Goal: Task Accomplishment & Management: Manage account settings

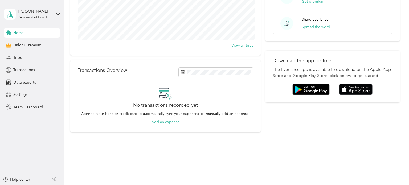
scroll to position [76, 0]
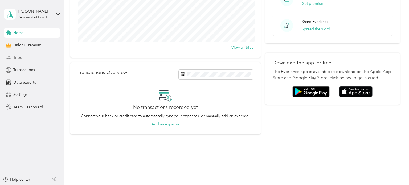
click at [19, 60] on span "Trips" at bounding box center [17, 58] width 8 height 6
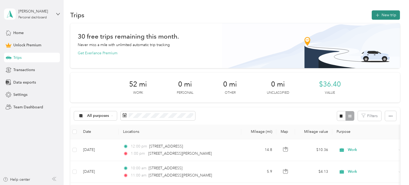
click at [379, 15] on icon "button" at bounding box center [377, 15] width 3 height 3
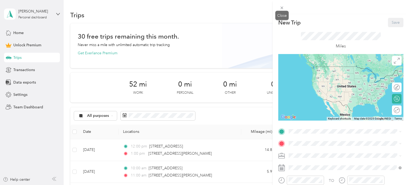
click at [280, 10] on span at bounding box center [281, 7] width 7 height 7
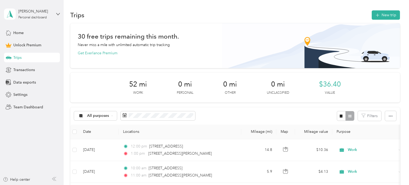
click at [385, 20] on div "Trips New trip" at bounding box center [235, 14] width 330 height 11
click at [381, 19] on button "New trip" at bounding box center [386, 14] width 28 height 9
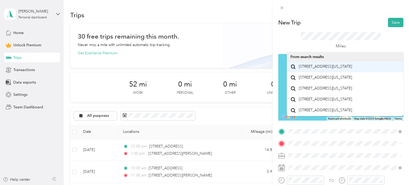
click at [318, 69] on span "[STREET_ADDRESS][US_STATE]" at bounding box center [325, 66] width 53 height 5
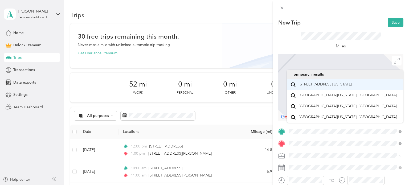
click at [306, 85] on span "[STREET_ADDRESS][US_STATE]" at bounding box center [325, 84] width 53 height 5
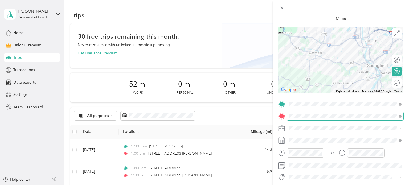
scroll to position [30, 0]
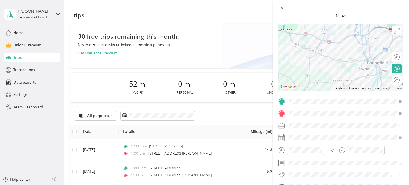
click at [400, 85] on div "Round trip" at bounding box center [397, 80] width 10 height 10
click at [397, 85] on div "Edit route Calculate route Round trip" at bounding box center [376, 70] width 51 height 36
click at [398, 83] on div "Round trip" at bounding box center [385, 80] width 34 height 10
click at [397, 81] on div at bounding box center [393, 80] width 11 height 6
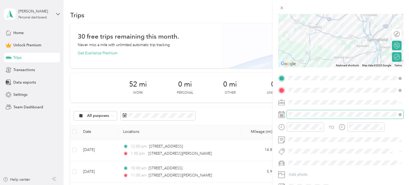
scroll to position [78, 0]
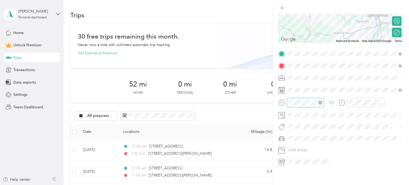
click at [311, 105] on div at bounding box center [305, 102] width 37 height 9
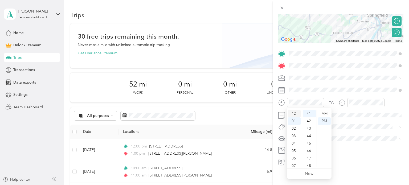
click at [295, 112] on div "12" at bounding box center [294, 113] width 13 height 7
click at [310, 114] on div "00" at bounding box center [309, 113] width 13 height 7
click at [325, 121] on div "PM" at bounding box center [324, 120] width 13 height 7
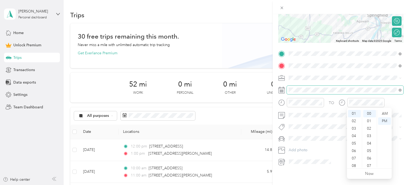
click at [367, 86] on span at bounding box center [345, 90] width 117 height 9
click at [330, 92] on span at bounding box center [345, 90] width 117 height 9
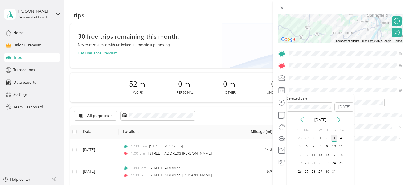
click at [304, 120] on icon at bounding box center [301, 119] width 5 height 5
click at [326, 156] on div "18" at bounding box center [327, 155] width 7 height 7
click at [334, 168] on div "New Trip Save This trip cannot be edited because it is either under review, app…" at bounding box center [341, 106] width 136 height 185
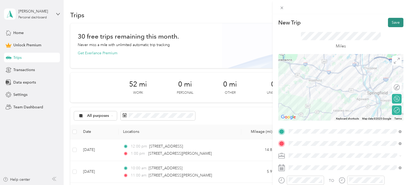
click at [393, 23] on button "Save" at bounding box center [395, 22] width 15 height 9
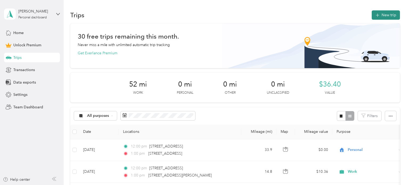
click at [380, 16] on icon "button" at bounding box center [377, 15] width 6 height 6
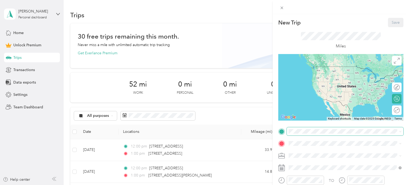
click at [294, 128] on span at bounding box center [345, 131] width 117 height 9
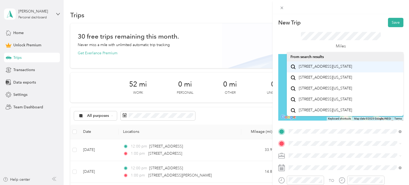
click at [315, 69] on span "[STREET_ADDRESS][US_STATE]" at bounding box center [325, 66] width 53 height 5
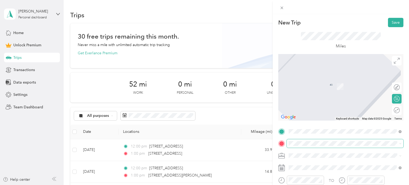
click at [296, 146] on span at bounding box center [345, 143] width 117 height 9
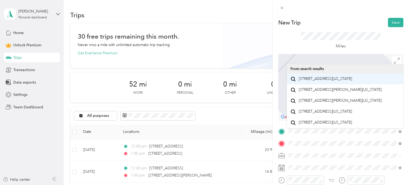
click at [310, 78] on span "[STREET_ADDRESS][US_STATE]" at bounding box center [325, 78] width 53 height 5
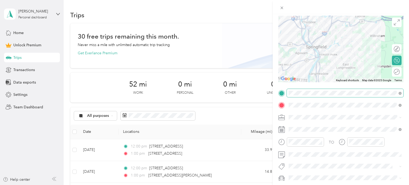
scroll to position [38, 0]
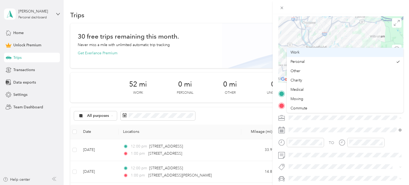
click at [304, 53] on div "Work" at bounding box center [344, 53] width 109 height 6
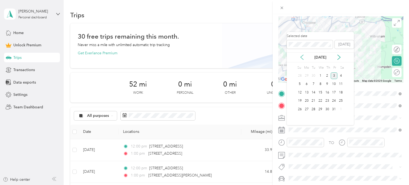
click at [304, 58] on icon at bounding box center [301, 57] width 5 height 5
click at [334, 92] on div "19" at bounding box center [334, 92] width 7 height 7
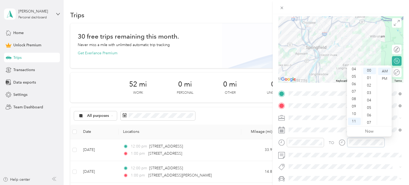
scroll to position [0, 0]
click at [393, 148] on div "TO" at bounding box center [340, 144] width 125 height 13
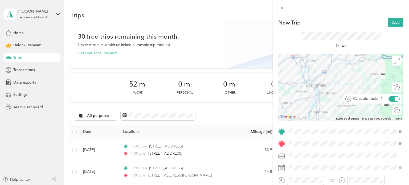
click at [396, 100] on div at bounding box center [397, 98] width 5 height 5
click at [396, 100] on div at bounding box center [393, 99] width 11 height 6
click at [396, 111] on div at bounding box center [393, 111] width 11 height 6
click at [400, 112] on div "Round trip" at bounding box center [400, 111] width 0 height 6
click at [397, 112] on div at bounding box center [397, 110] width 5 height 5
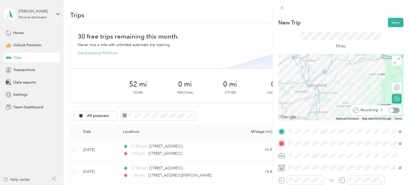
click at [397, 112] on div at bounding box center [393, 111] width 11 height 6
click at [398, 21] on button "Save" at bounding box center [395, 22] width 15 height 9
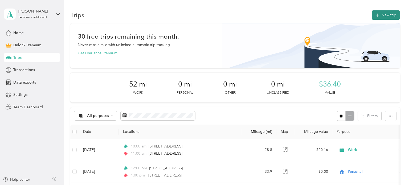
click at [383, 14] on button "New trip" at bounding box center [386, 14] width 28 height 9
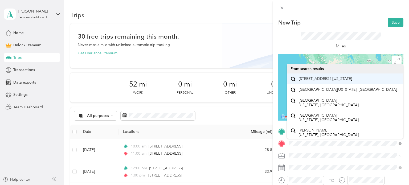
click at [316, 80] on span "[STREET_ADDRESS][US_STATE]" at bounding box center [325, 78] width 53 height 5
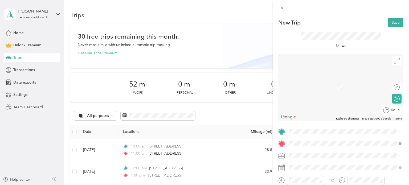
click at [397, 111] on div "Round trip" at bounding box center [394, 111] width 11 height 6
click at [397, 111] on div "Round trip" at bounding box center [379, 111] width 41 height 6
click at [396, 110] on div "Round trip" at bounding box center [379, 111] width 41 height 6
click at [392, 110] on div "Round trip" at bounding box center [379, 111] width 41 height 6
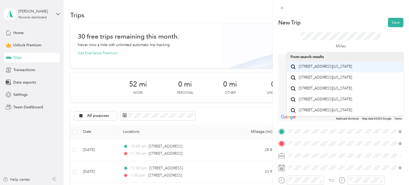
click at [320, 72] on li "[STREET_ADDRESS][US_STATE]" at bounding box center [345, 66] width 117 height 11
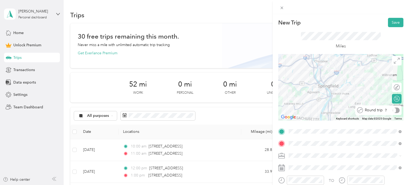
click at [395, 111] on div at bounding box center [396, 111] width 7 height 6
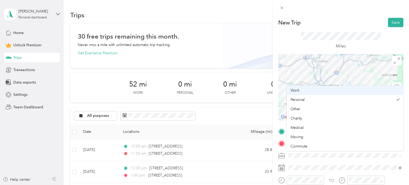
click at [313, 94] on li "Work" at bounding box center [345, 90] width 117 height 9
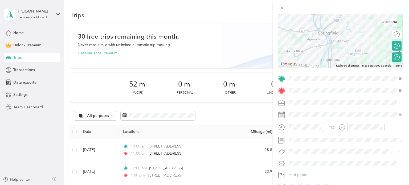
scroll to position [52, 0]
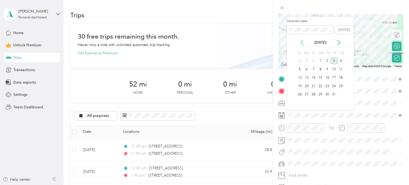
click at [303, 41] on icon at bounding box center [301, 42] width 5 height 5
click at [315, 86] on div "23" at bounding box center [313, 86] width 7 height 7
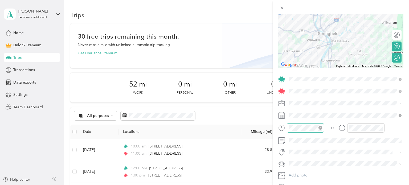
click at [312, 131] on div at bounding box center [305, 127] width 37 height 9
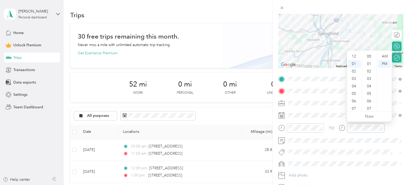
scroll to position [390, 0]
click at [380, 127] on icon "close-circle" at bounding box center [381, 128] width 4 height 4
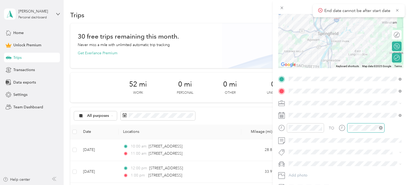
click at [380, 127] on icon "close-circle" at bounding box center [381, 128] width 4 height 4
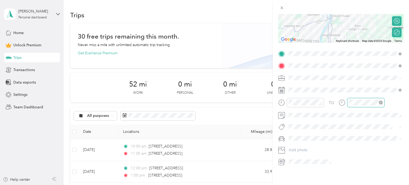
scroll to position [75, 0]
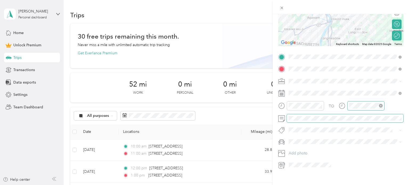
click at [303, 121] on span at bounding box center [345, 118] width 117 height 9
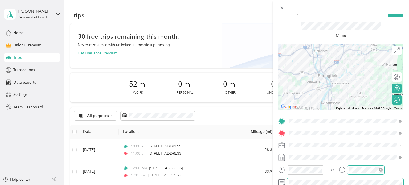
scroll to position [0, 0]
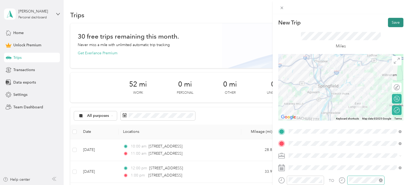
click at [393, 24] on button "Save" at bounding box center [395, 22] width 15 height 9
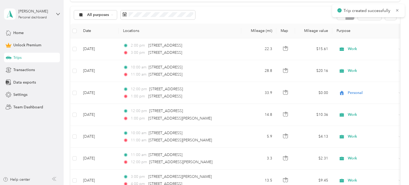
scroll to position [101, 0]
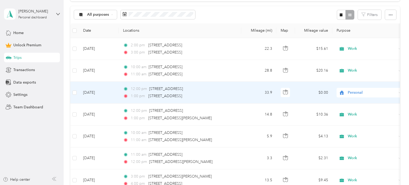
click at [354, 93] on span "Personal" at bounding box center [372, 93] width 49 height 6
click at [352, 102] on span "Work" at bounding box center [374, 102] width 49 height 6
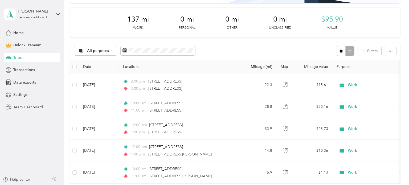
scroll to position [0, 0]
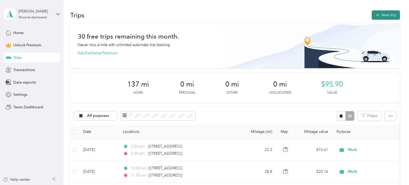
click at [389, 15] on button "New trip" at bounding box center [386, 14] width 28 height 9
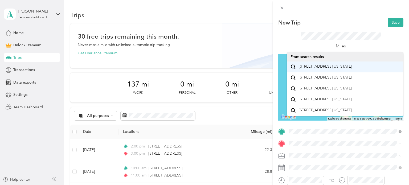
click at [312, 69] on span "[STREET_ADDRESS][US_STATE]" at bounding box center [325, 66] width 53 height 5
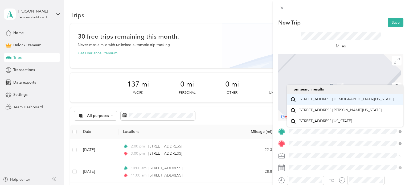
click at [318, 102] on span "[STREET_ADDRESS][DEMOGRAPHIC_DATA][US_STATE]" at bounding box center [346, 99] width 95 height 5
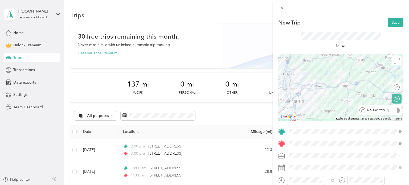
click at [399, 108] on div "Round trip" at bounding box center [382, 111] width 34 height 6
click at [396, 110] on div at bounding box center [393, 111] width 11 height 6
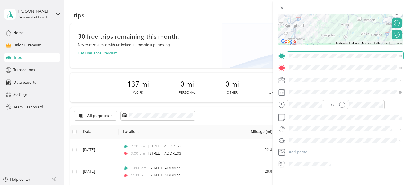
scroll to position [78, 0]
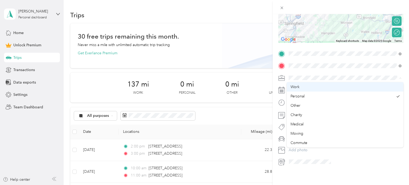
click at [301, 89] on div "Work" at bounding box center [344, 87] width 109 height 6
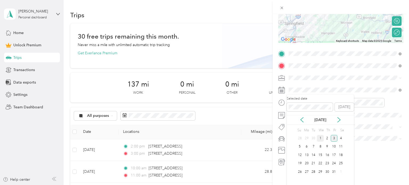
click at [321, 138] on div "1" at bounding box center [320, 138] width 7 height 7
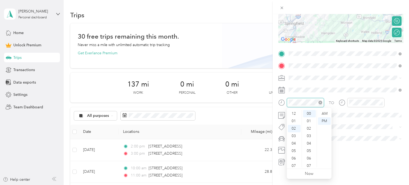
scroll to position [15, 0]
click at [325, 113] on div "AM" at bounding box center [324, 113] width 13 height 7
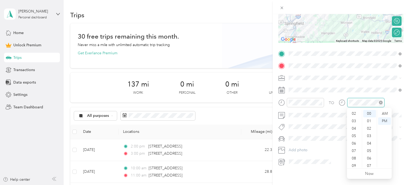
scroll to position [0, 0]
click at [399, 101] on div "TO" at bounding box center [340, 104] width 125 height 13
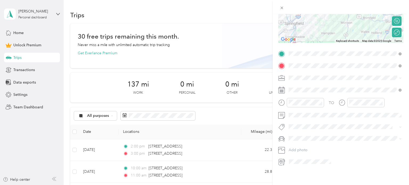
click at [331, 170] on div "New Trip Save This trip cannot be edited because it is either under review, app…" at bounding box center [341, 106] width 136 height 185
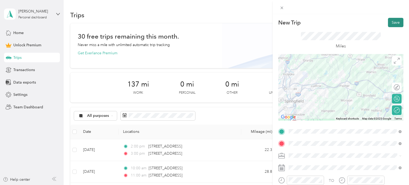
click at [393, 24] on button "Save" at bounding box center [395, 22] width 15 height 9
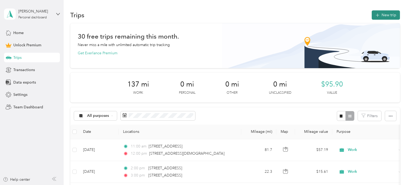
click at [386, 18] on button "New trip" at bounding box center [386, 14] width 28 height 9
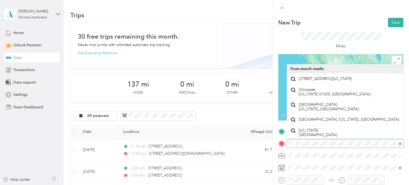
scroll to position [0, 5]
click at [409, 143] on form "New Trip Save This trip cannot be edited because it is either under review, app…" at bounding box center [341, 131] width 136 height 226
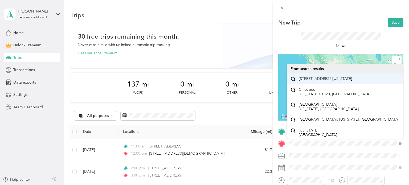
click at [312, 81] on span "[STREET_ADDRESS][US_STATE]" at bounding box center [325, 78] width 53 height 5
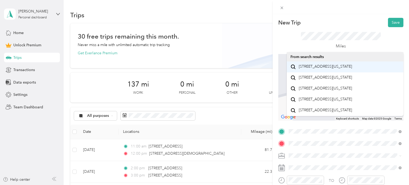
click at [318, 67] on span "[STREET_ADDRESS][US_STATE]" at bounding box center [325, 66] width 53 height 5
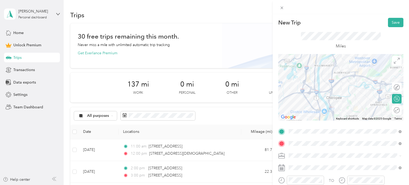
click at [400, 112] on div "Round trip" at bounding box center [400, 111] width 0 height 6
click at [398, 111] on div at bounding box center [393, 111] width 11 height 6
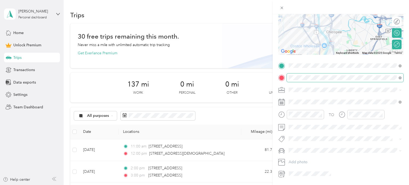
scroll to position [78, 0]
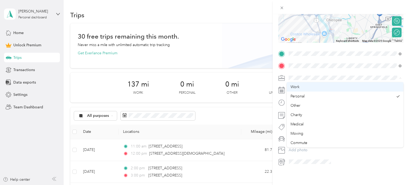
click at [294, 86] on span "Work" at bounding box center [294, 87] width 9 height 5
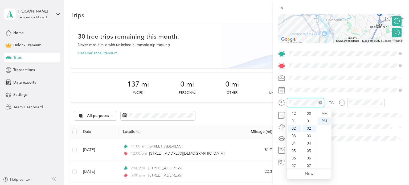
scroll to position [15, 0]
click at [326, 114] on div "AM" at bounding box center [324, 113] width 13 height 7
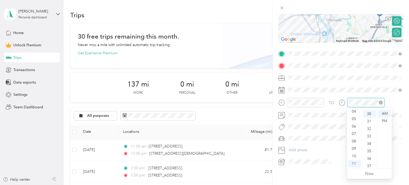
scroll to position [224, 0]
click at [369, 95] on div "TO Add photo" at bounding box center [340, 108] width 125 height 117
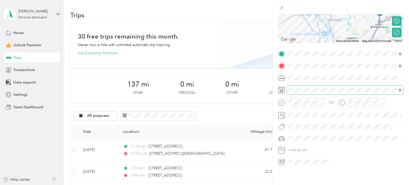
scroll to position [78, 0]
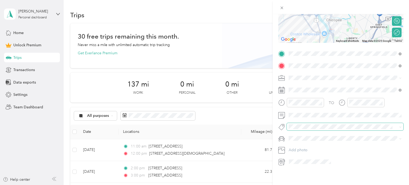
click at [314, 185] on div "New Trip Save This trip cannot be edited because it is either under review, app…" at bounding box center [203, 185] width 406 height 0
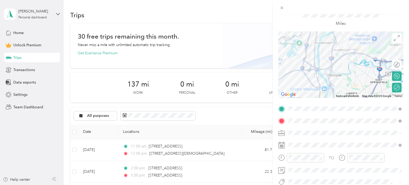
scroll to position [0, 0]
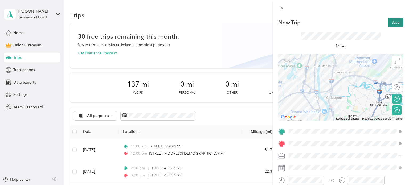
click at [396, 19] on button "Save" at bounding box center [395, 22] width 15 height 9
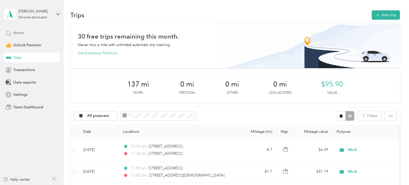
click at [16, 34] on span "Home" at bounding box center [18, 33] width 10 height 6
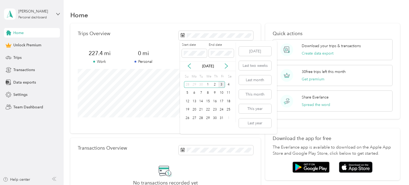
click at [113, 55] on span "227.4 mi" at bounding box center [100, 53] width 44 height 7
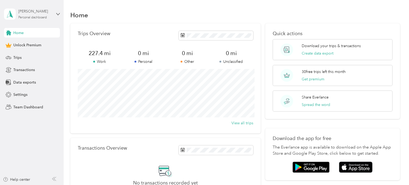
click at [40, 15] on div "[PERSON_NAME] Personal dashboard" at bounding box center [34, 14] width 33 height 11
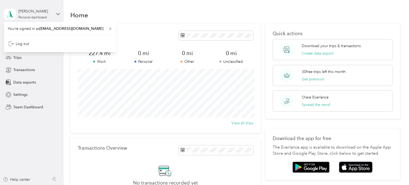
click at [184, 58] on div "0 mi Other" at bounding box center [187, 57] width 44 height 15
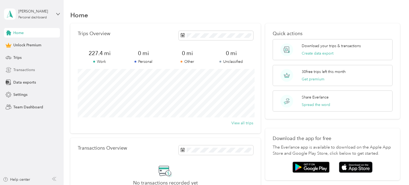
click at [20, 71] on span "Transactions" at bounding box center [24, 70] width 22 height 6
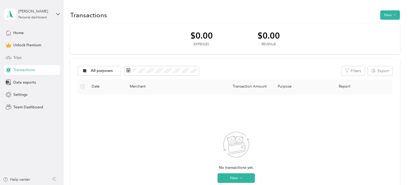
click at [18, 58] on span "Trips" at bounding box center [17, 58] width 8 height 6
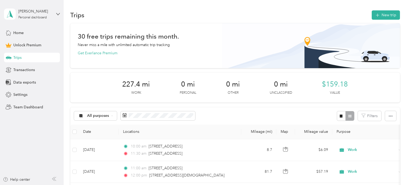
click at [345, 89] on div "$159.18 Value" at bounding box center [335, 87] width 26 height 15
click at [392, 118] on span "button" at bounding box center [391, 116] width 4 height 5
click at [272, 93] on p "Unclassified" at bounding box center [281, 93] width 22 height 5
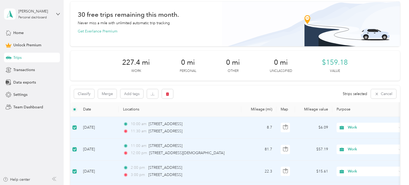
scroll to position [21, 0]
click at [84, 91] on button "Classify" at bounding box center [84, 94] width 20 height 9
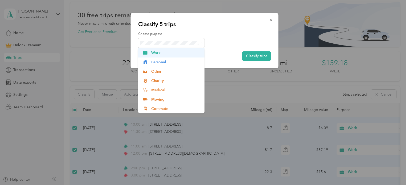
click at [156, 52] on span "Work" at bounding box center [176, 53] width 50 height 6
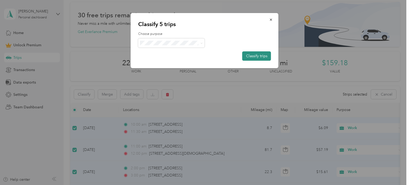
click at [260, 56] on button "Classify trips" at bounding box center [256, 55] width 29 height 9
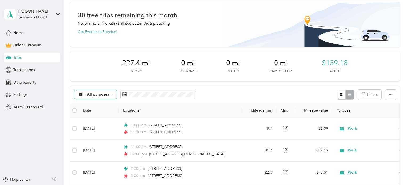
click at [115, 95] on div "All purposes" at bounding box center [95, 94] width 43 height 9
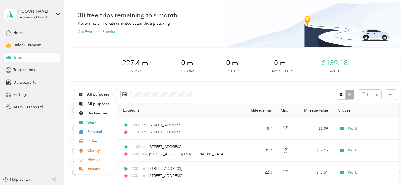
click at [116, 78] on div "227.4 mi Work 0 mi Personal 0 mi Other 0 mi Unclassified $159.18 Value" at bounding box center [235, 66] width 330 height 30
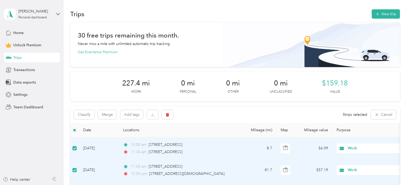
scroll to position [0, 0]
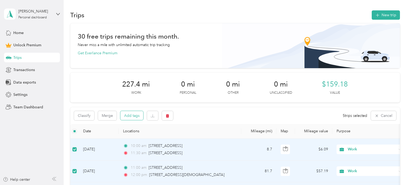
click at [126, 116] on button "Add tags" at bounding box center [131, 115] width 23 height 9
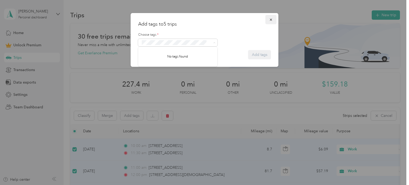
click at [272, 20] on icon "button" at bounding box center [271, 20] width 4 height 4
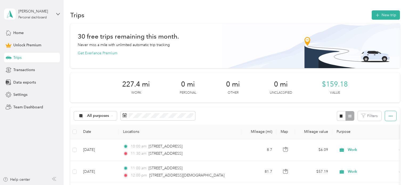
click at [395, 114] on button "button" at bounding box center [390, 116] width 11 height 10
click at [390, 127] on span "Select all" at bounding box center [387, 126] width 15 height 5
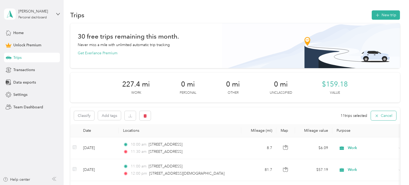
click at [392, 117] on button "Cancel" at bounding box center [383, 115] width 25 height 9
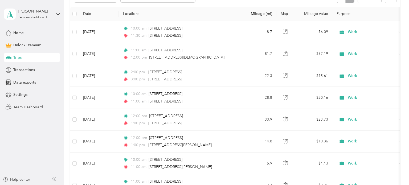
scroll to position [113, 0]
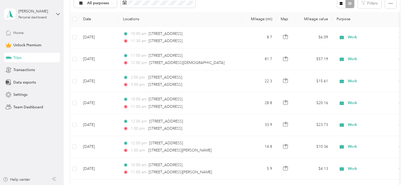
click at [13, 31] on div "Home" at bounding box center [32, 33] width 56 height 10
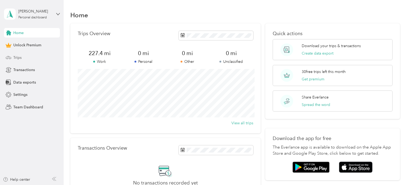
click at [13, 56] on div "Trips" at bounding box center [32, 58] width 56 height 10
click at [318, 54] on button "Create data export" at bounding box center [318, 54] width 32 height 6
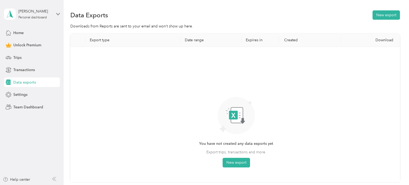
click at [239, 168] on div "You have not created any data exports yet Export trips, transactions and more. …" at bounding box center [236, 114] width 323 height 127
click at [239, 163] on button "New export" at bounding box center [236, 163] width 27 height 10
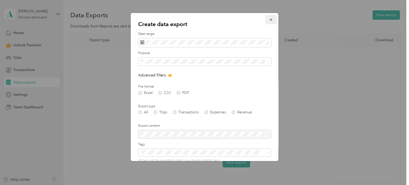
click at [271, 22] on button "button" at bounding box center [270, 19] width 11 height 9
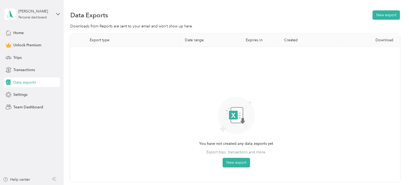
click at [13, 52] on div "Home Unlock Premium Trips Transactions Data exports Settings Team Dashboard" at bounding box center [32, 70] width 56 height 84
click at [12, 58] on div "Trips" at bounding box center [32, 58] width 56 height 10
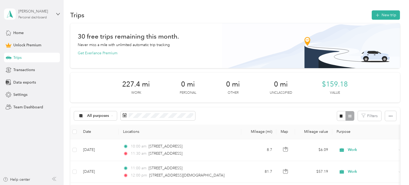
click at [27, 19] on div "Personal dashboard" at bounding box center [32, 17] width 28 height 3
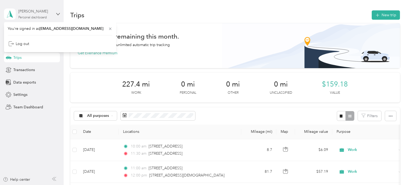
click at [27, 19] on div "Personal dashboard" at bounding box center [32, 17] width 28 height 3
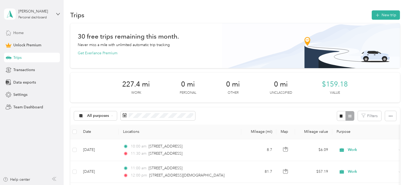
click at [20, 34] on span "Home" at bounding box center [18, 33] width 10 height 6
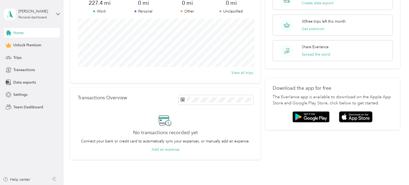
scroll to position [80, 0]
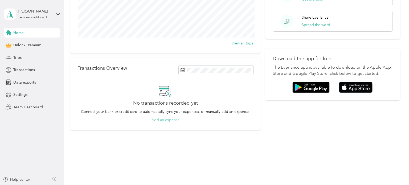
click at [165, 120] on button "Add an expense" at bounding box center [165, 120] width 28 height 6
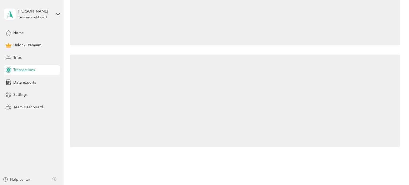
scroll to position [80, 0]
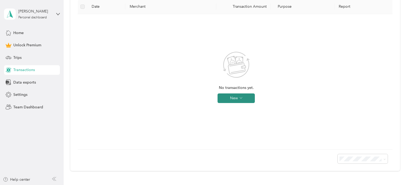
click at [232, 96] on button "New" at bounding box center [235, 98] width 37 height 10
click at [19, 96] on span "Settings" at bounding box center [20, 95] width 14 height 6
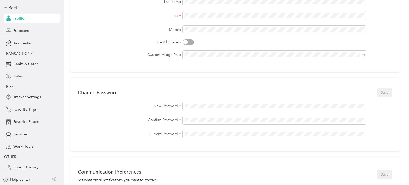
scroll to position [23, 0]
click at [36, 101] on div "Tracker Settings" at bounding box center [32, 98] width 56 height 10
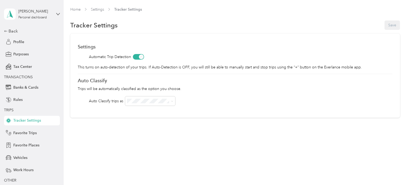
click at [139, 57] on span at bounding box center [138, 57] width 11 height 6
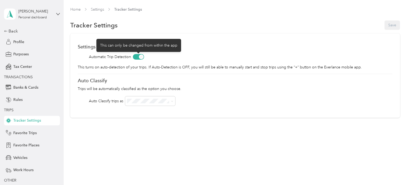
click at [137, 58] on span at bounding box center [138, 57] width 11 height 6
click at [136, 57] on span at bounding box center [138, 57] width 11 height 6
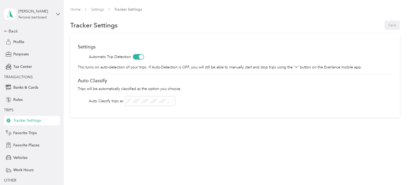
click at [146, 55] on div "Automatic Trip Detection" at bounding box center [235, 57] width 315 height 6
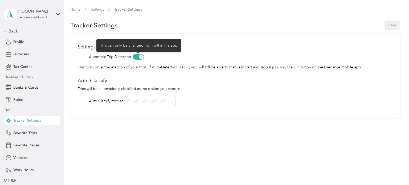
click at [135, 59] on span at bounding box center [138, 57] width 11 height 6
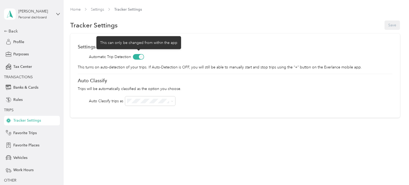
click at [96, 170] on div "Home Settings Tracker Settings Tracker Settings Save Settings Automatic Trip De…" at bounding box center [235, 92] width 343 height 185
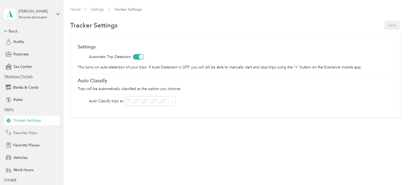
click at [23, 129] on div "Favorite Trips" at bounding box center [32, 133] width 56 height 10
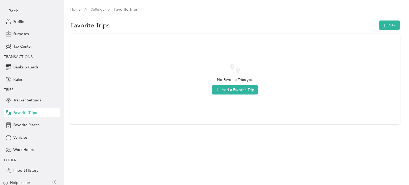
scroll to position [23, 0]
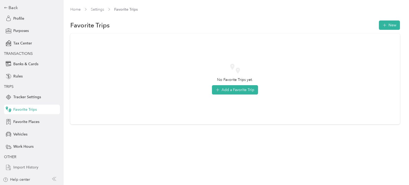
click at [24, 168] on span "Import History" at bounding box center [25, 168] width 25 height 6
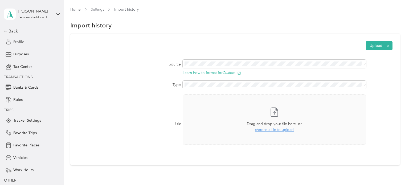
click at [18, 42] on span "Profile" at bounding box center [18, 42] width 11 height 6
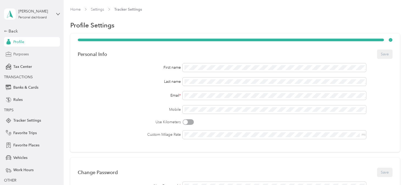
click at [18, 55] on span "Purposes" at bounding box center [20, 54] width 15 height 6
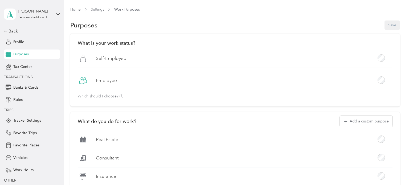
scroll to position [23, 0]
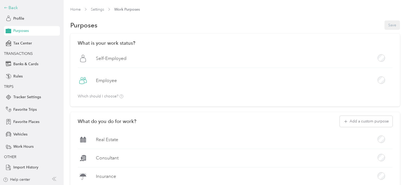
click at [9, 9] on div "Back" at bounding box center [30, 8] width 53 height 6
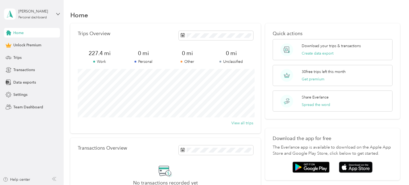
click at [102, 54] on span "227.4 mi" at bounding box center [100, 53] width 44 height 7
click at [216, 147] on span at bounding box center [216, 149] width 75 height 9
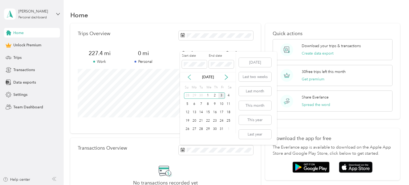
click at [191, 78] on icon at bounding box center [189, 77] width 5 height 5
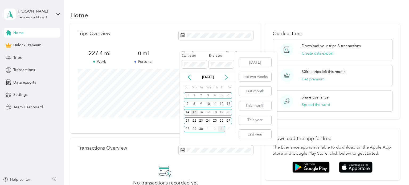
click at [195, 110] on div "15" at bounding box center [194, 112] width 7 height 7
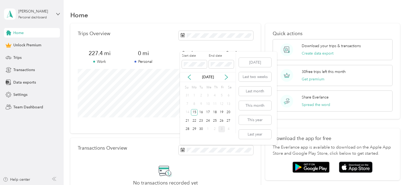
click at [225, 159] on div "Transactions Overview No transactions recorded yet Connect your bank or credit …" at bounding box center [165, 174] width 190 height 72
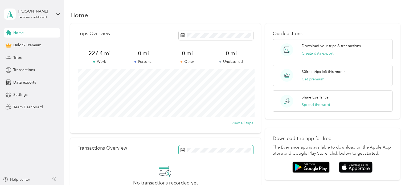
click at [208, 153] on span at bounding box center [216, 149] width 75 height 9
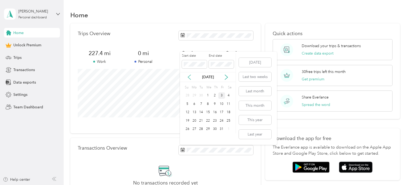
click at [190, 76] on icon at bounding box center [189, 77] width 5 height 5
click at [195, 112] on div "15" at bounding box center [194, 112] width 7 height 7
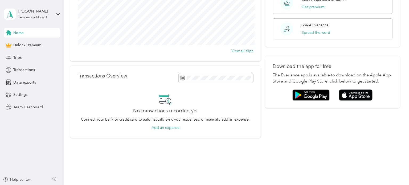
scroll to position [76, 0]
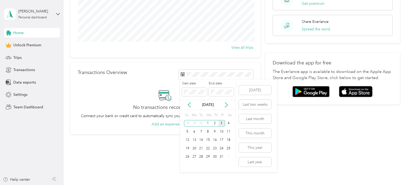
click at [153, 140] on div "Home Trips Overview 227.4 mi Work 0 mi Personal 0 mi Other 0 mi Unclassified Vi…" at bounding box center [235, 43] width 343 height 239
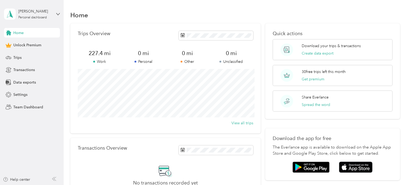
scroll to position [0, 0]
click at [16, 57] on span "Trips" at bounding box center [17, 58] width 8 height 6
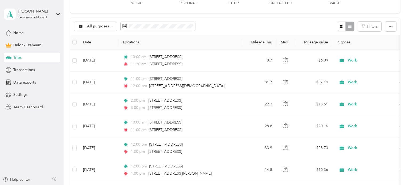
scroll to position [90, 0]
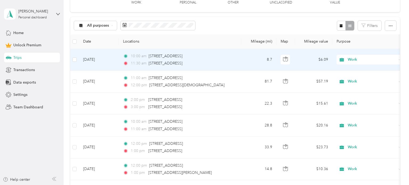
click at [219, 63] on div "11:30 am 266 Rolf Avenue, Chicopee" at bounding box center [179, 63] width 112 height 6
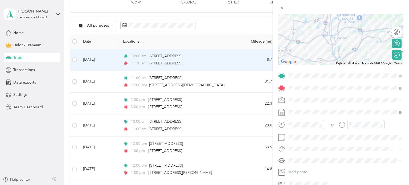
scroll to position [78, 0]
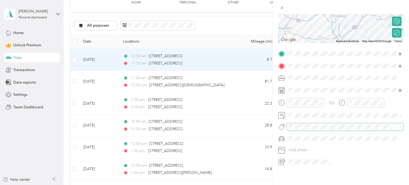
click at [296, 185] on div "Trip details Save This trip cannot be edited because it is either under review,…" at bounding box center [203, 185] width 406 height 0
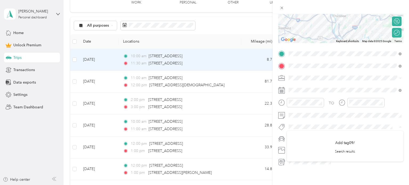
click at [285, 98] on div at bounding box center [301, 102] width 46 height 9
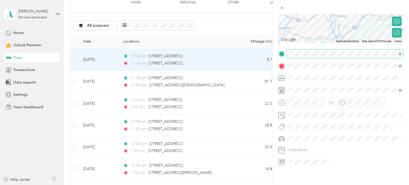
scroll to position [0, 0]
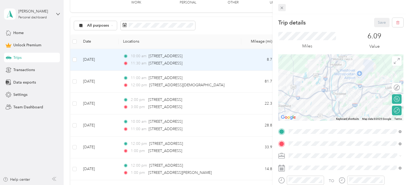
click at [284, 7] on icon at bounding box center [282, 8] width 5 height 5
